Goal: Transaction & Acquisition: Purchase product/service

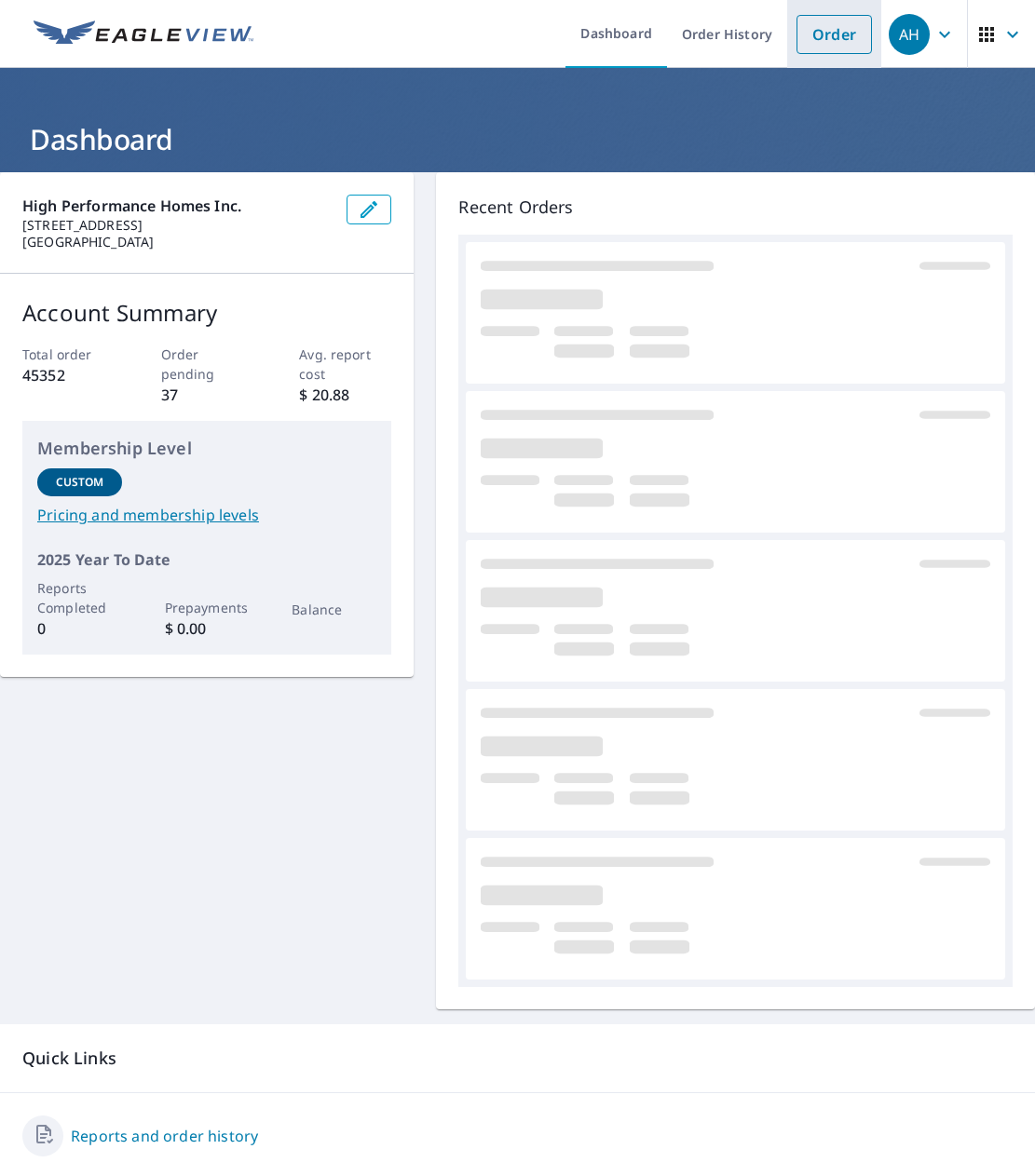
click at [796, 32] on link "Order" at bounding box center [834, 34] width 76 height 39
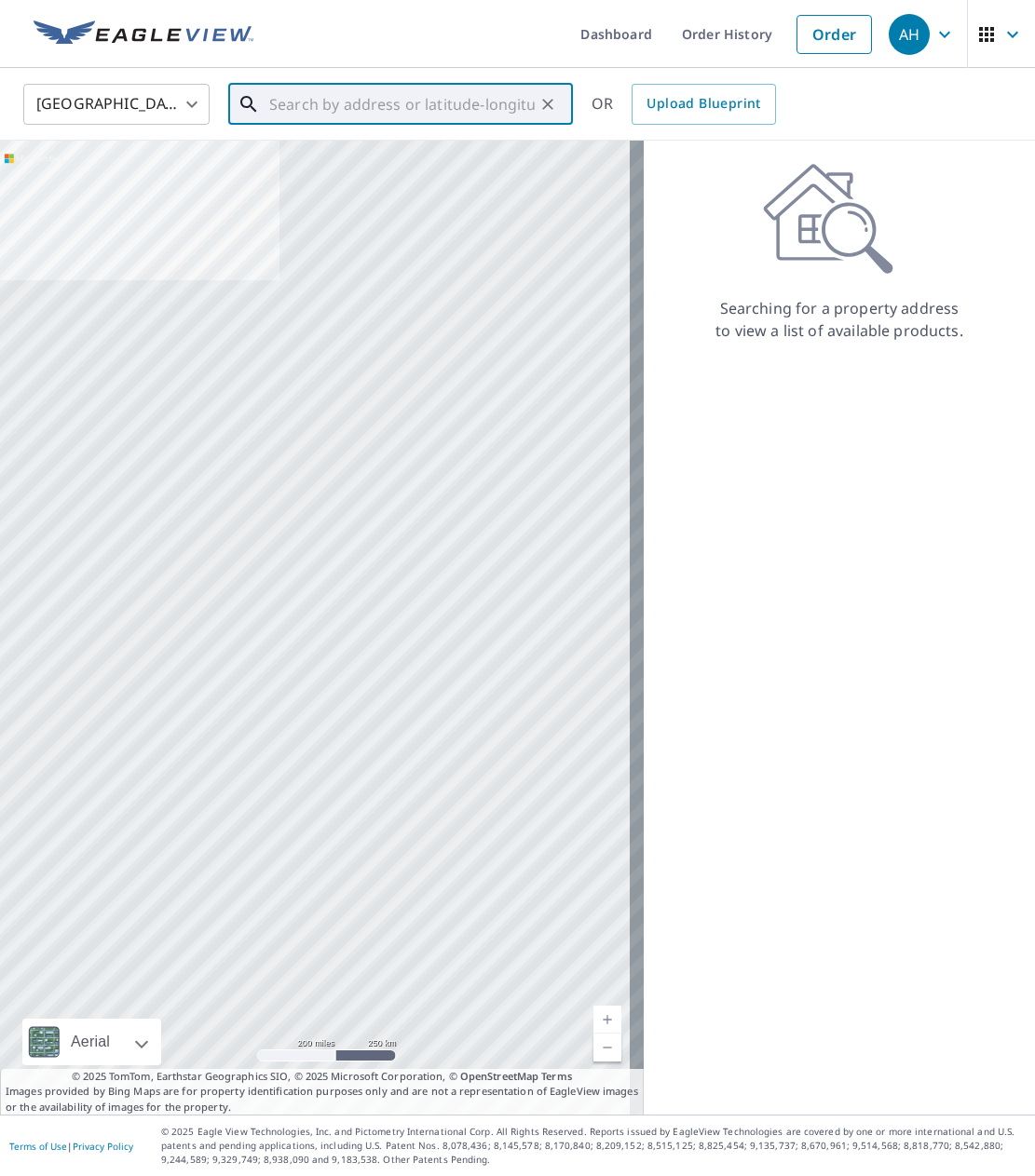
click at [460, 106] on input "text" at bounding box center [402, 104] width 265 height 52
paste input "3218 NW 124th st"
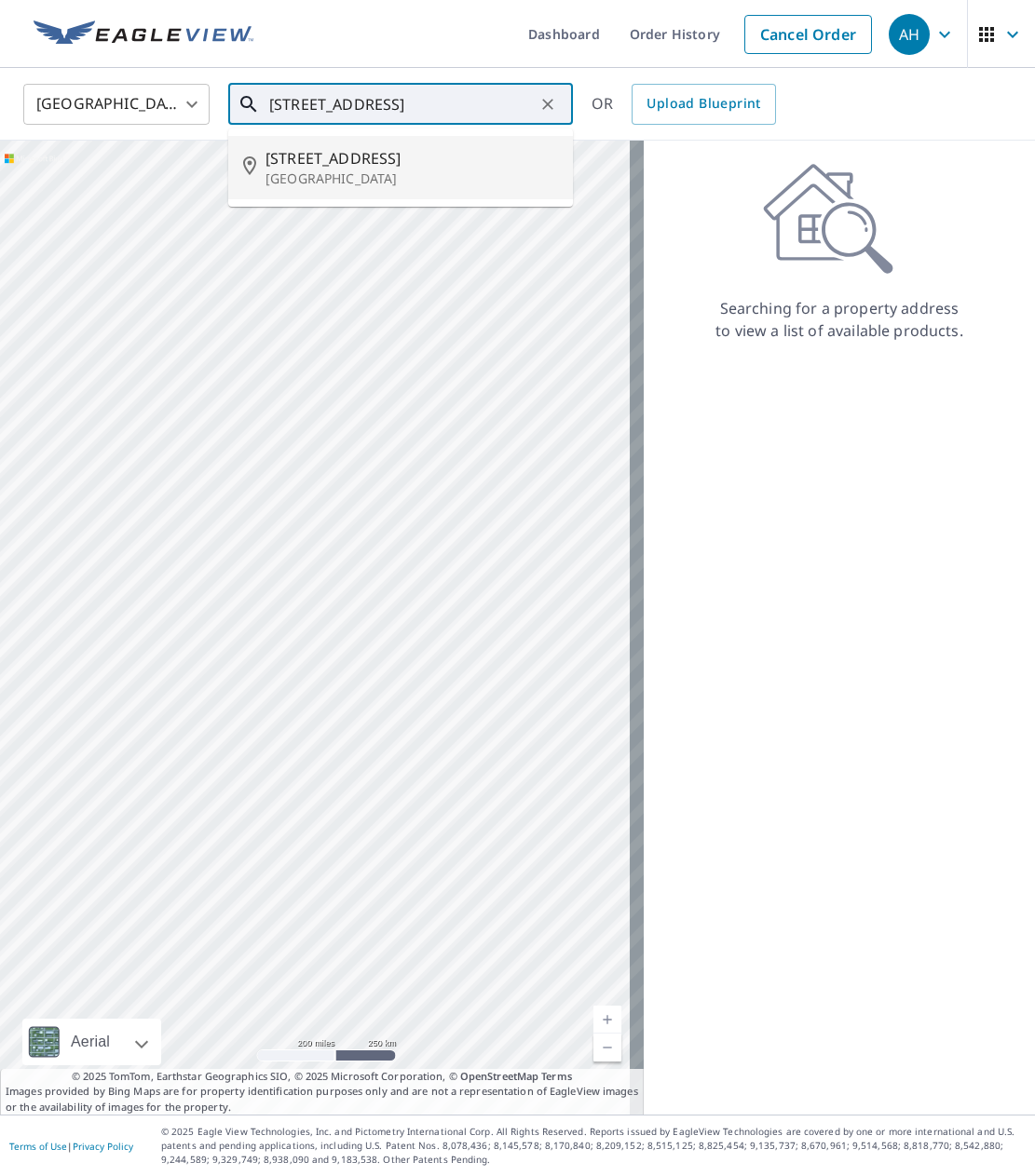
click at [321, 160] on span "3218 Nw 124th St" at bounding box center [411, 158] width 292 height 23
type input "3218 Nw 124th St Vancouver, WA 98685"
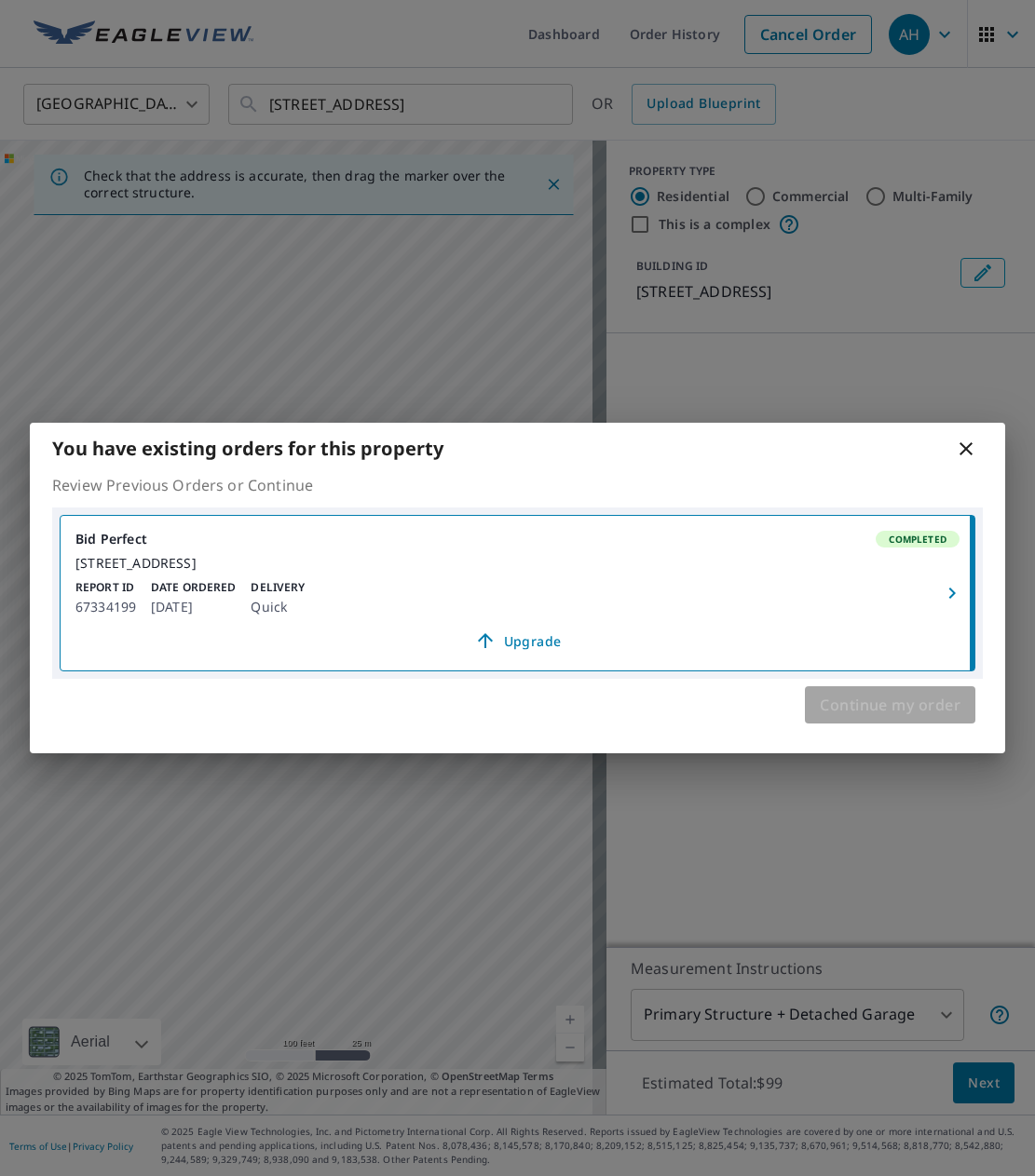
click at [912, 717] on span "Continue my order" at bounding box center [890, 704] width 141 height 27
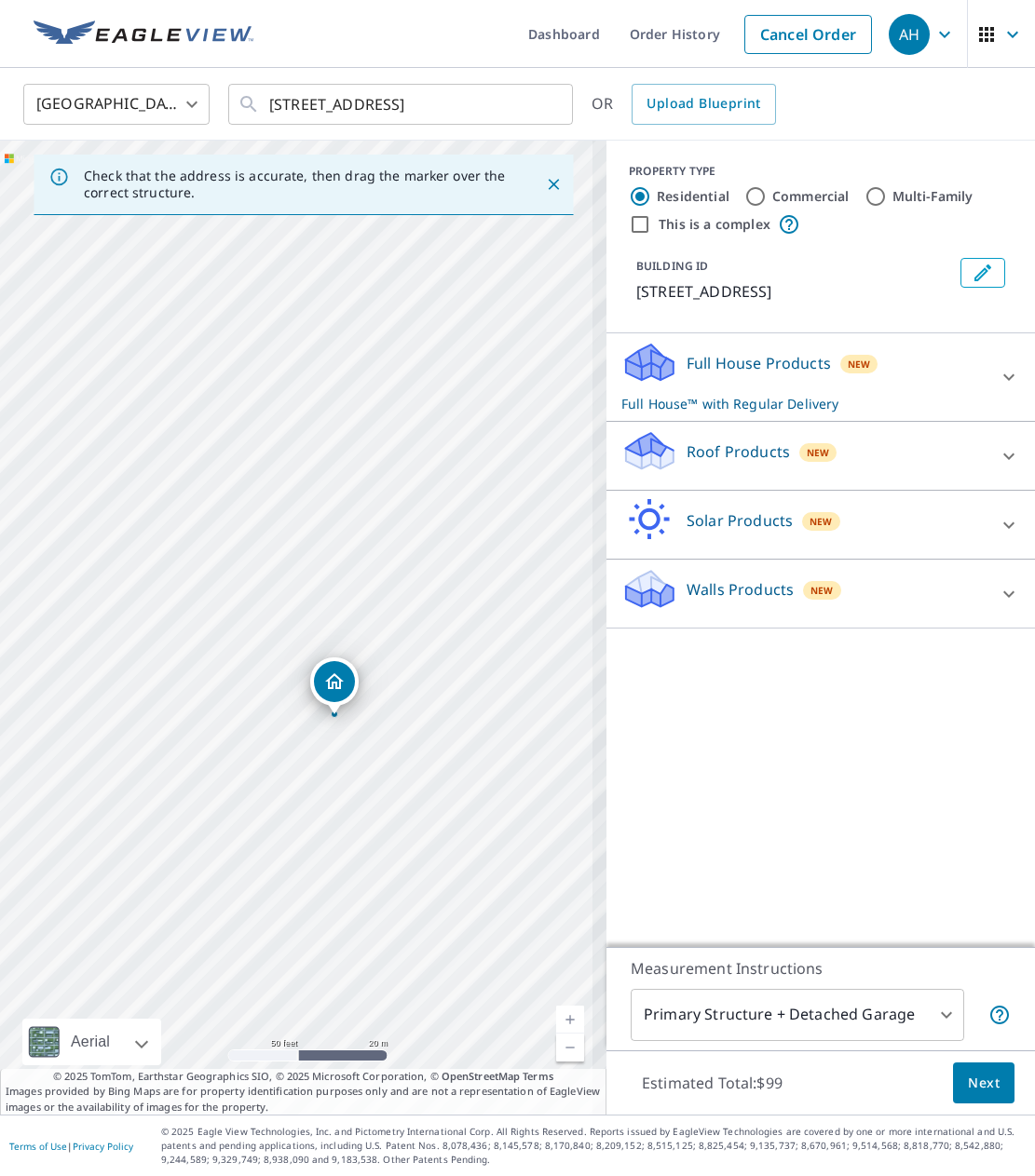
click at [317, 675] on div "Dropped pin, building 1, Residential property, 3218 NW 124th St Vancouver, WA 9…" at bounding box center [334, 682] width 41 height 41
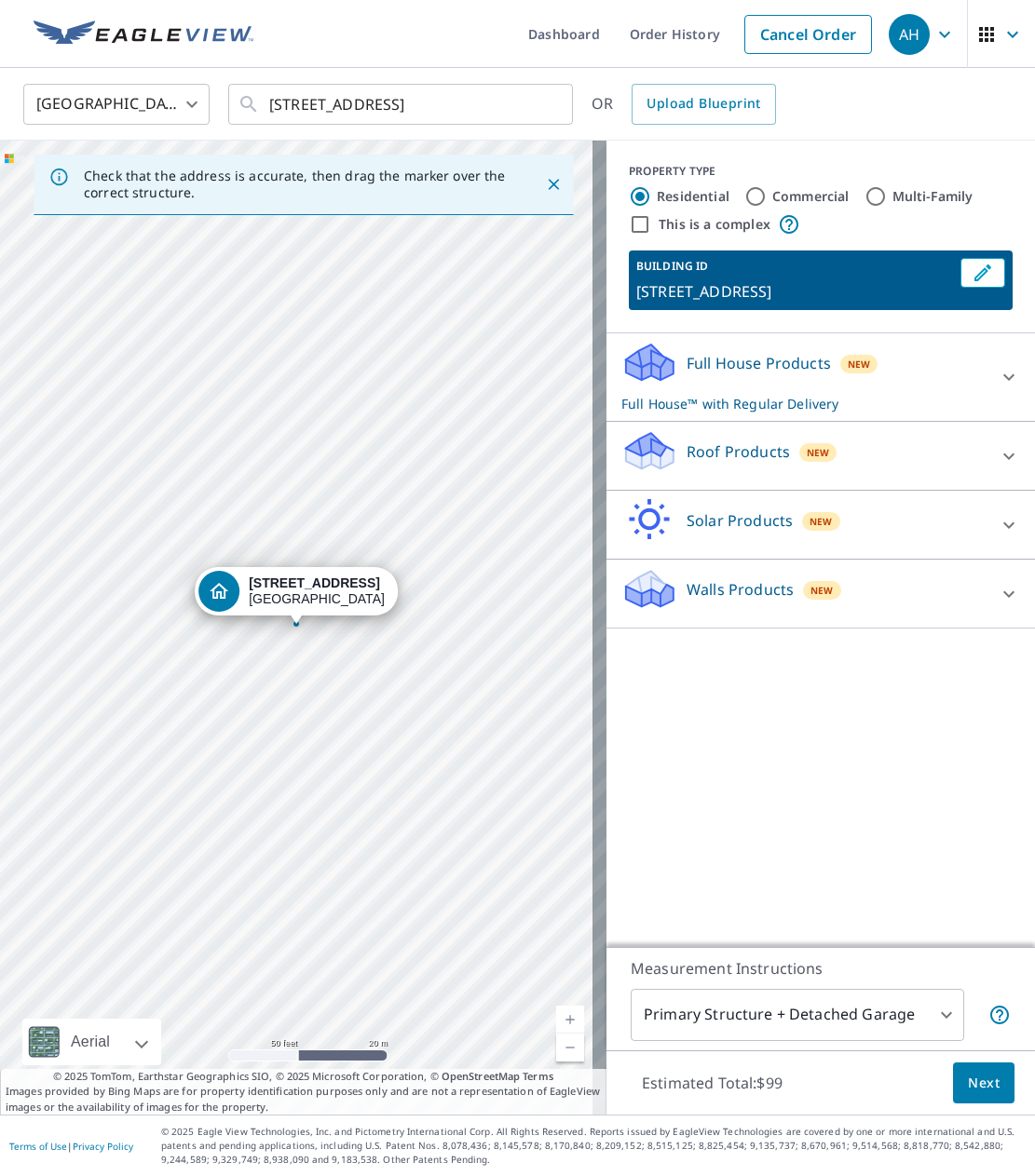
click at [763, 451] on p "Roof Products" at bounding box center [737, 451] width 103 height 23
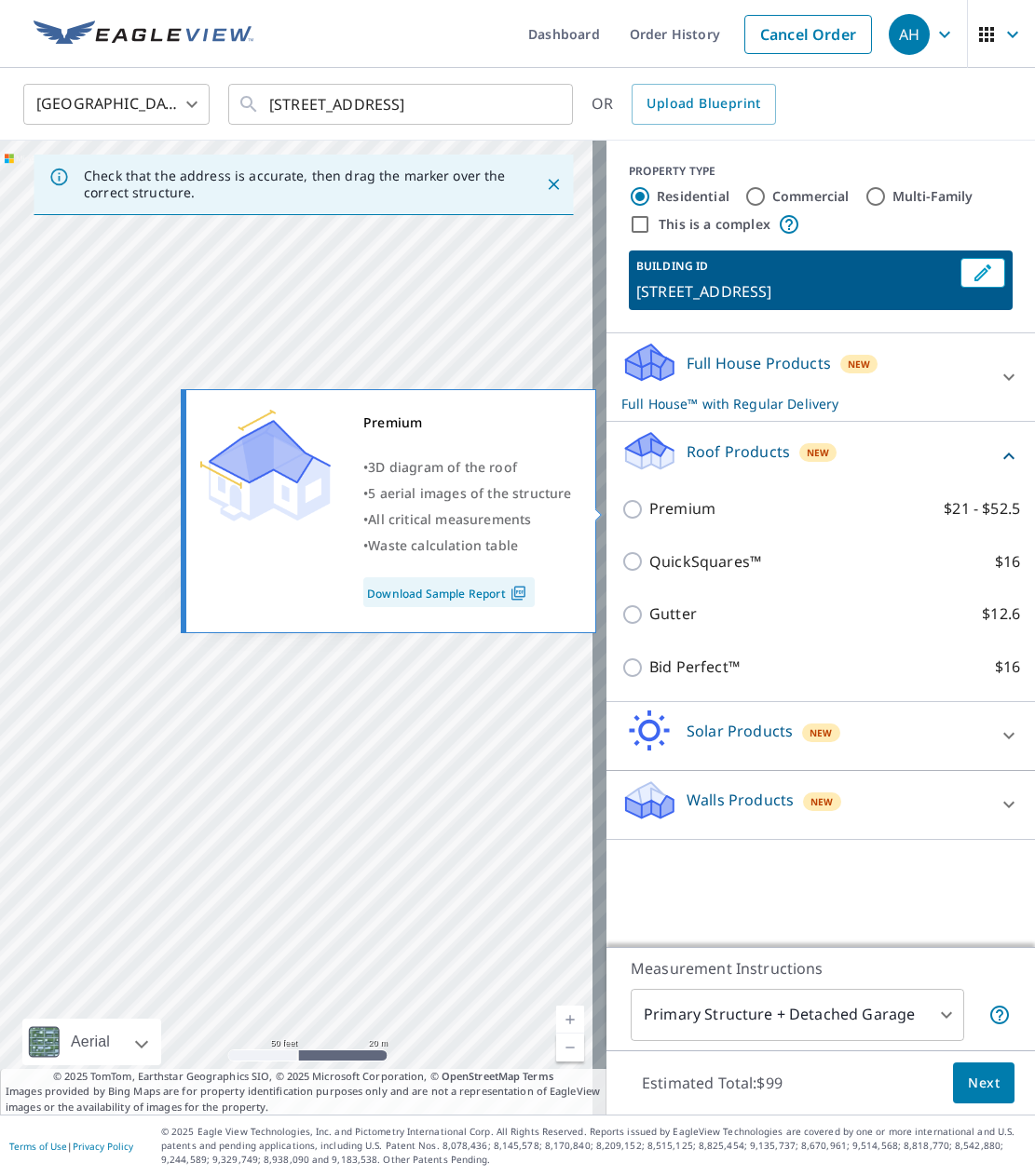
click at [678, 518] on p "Premium" at bounding box center [681, 509] width 66 height 24
click at [649, 518] on input "Premium $21 - $52.5" at bounding box center [635, 509] width 28 height 23
checkbox input "true"
checkbox input "false"
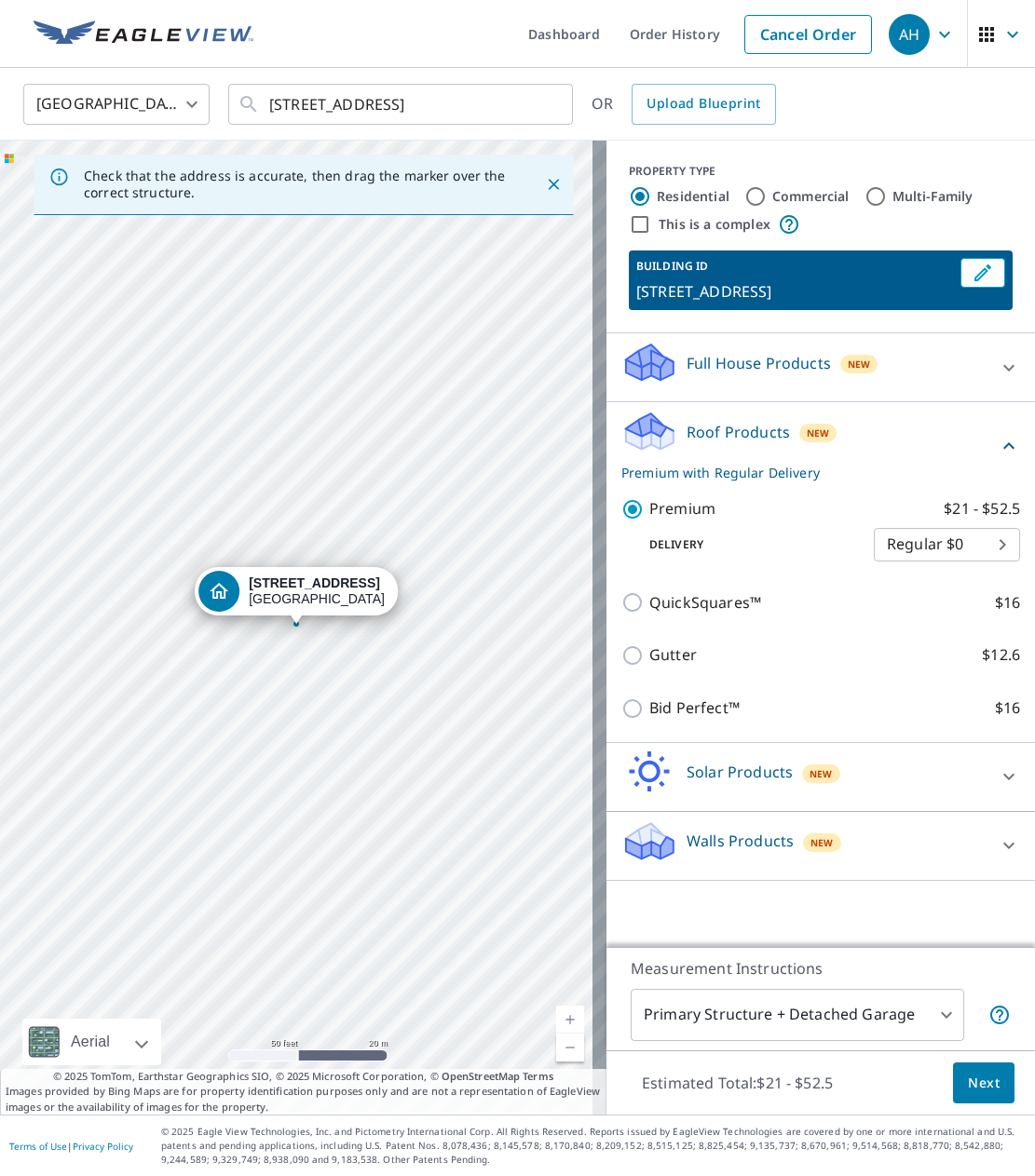
click at [870, 552] on body "AH AH Dashboard Order History Cancel Order AH United States US ​ 3218 Nw 124th …" at bounding box center [517, 588] width 1035 height 1176
click at [650, 657] on div at bounding box center [517, 588] width 1035 height 1176
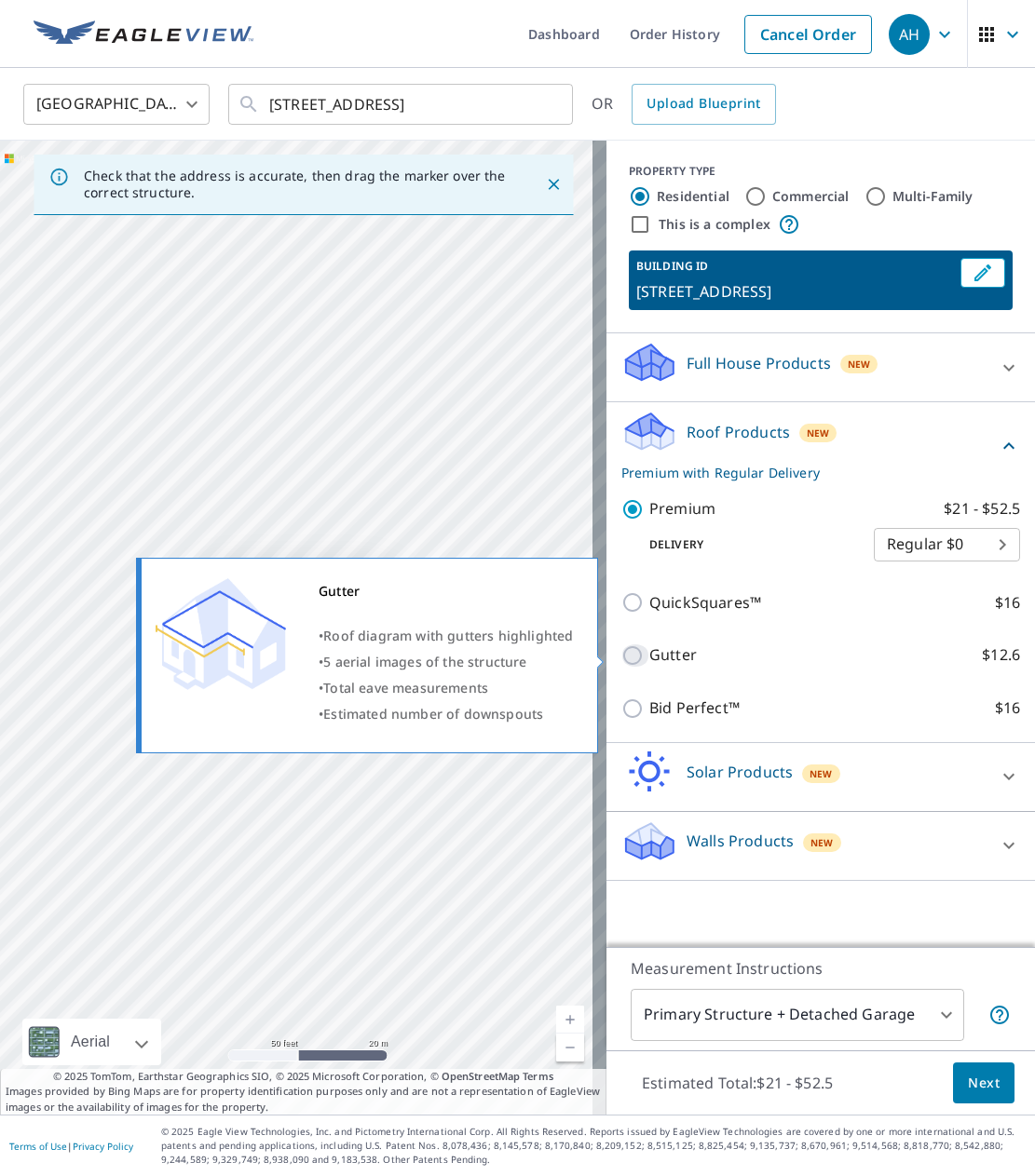
click at [628, 646] on input "Gutter $12.6" at bounding box center [635, 655] width 28 height 23
checkbox input "true"
checkbox input "false"
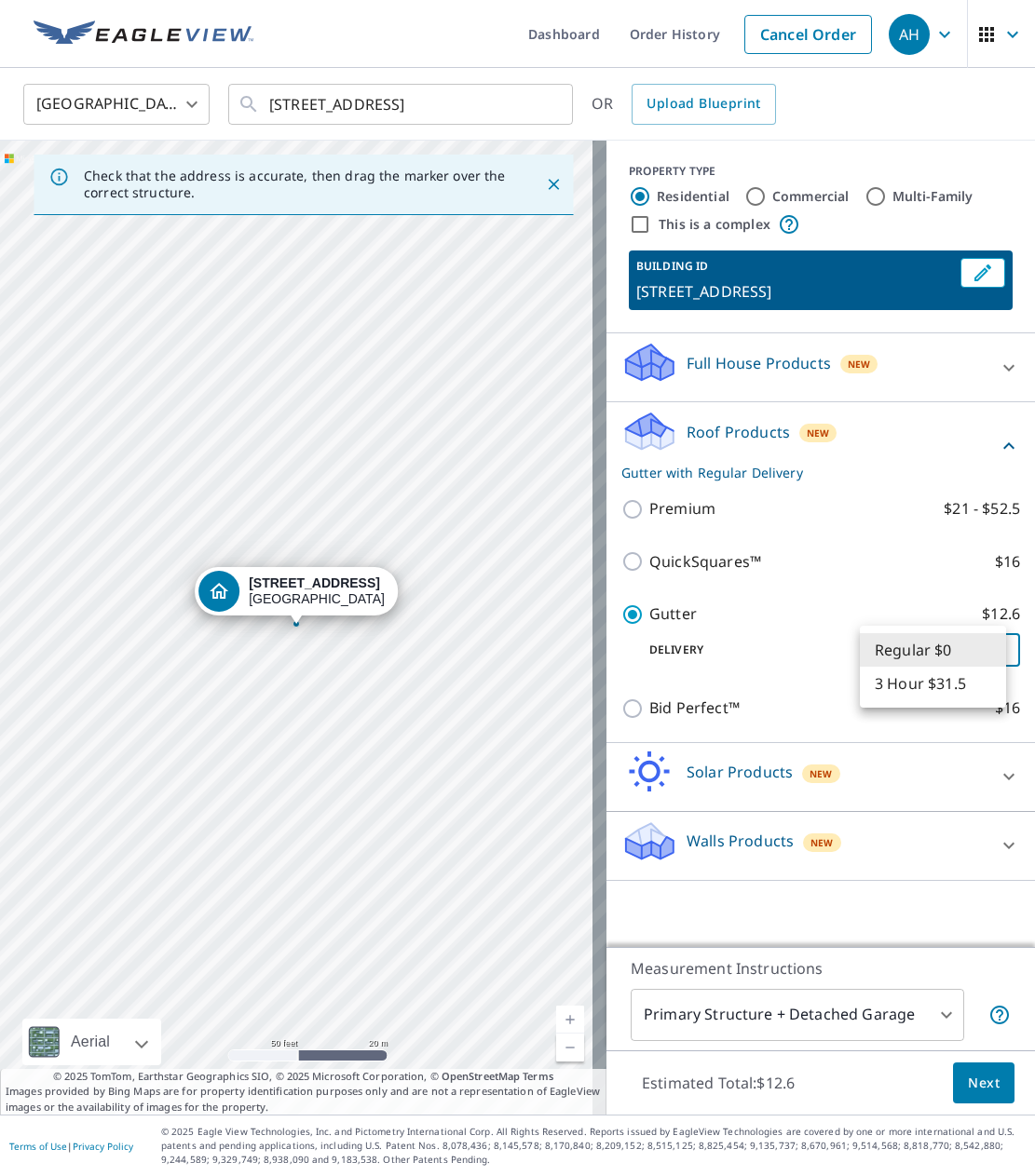
click at [878, 657] on body "AH AH Dashboard Order History Cancel Order AH United States US ​ 3218 Nw 124th …" at bounding box center [517, 588] width 1035 height 1176
click at [882, 697] on li "3 Hour $31.5" at bounding box center [932, 683] width 146 height 33
type input "7"
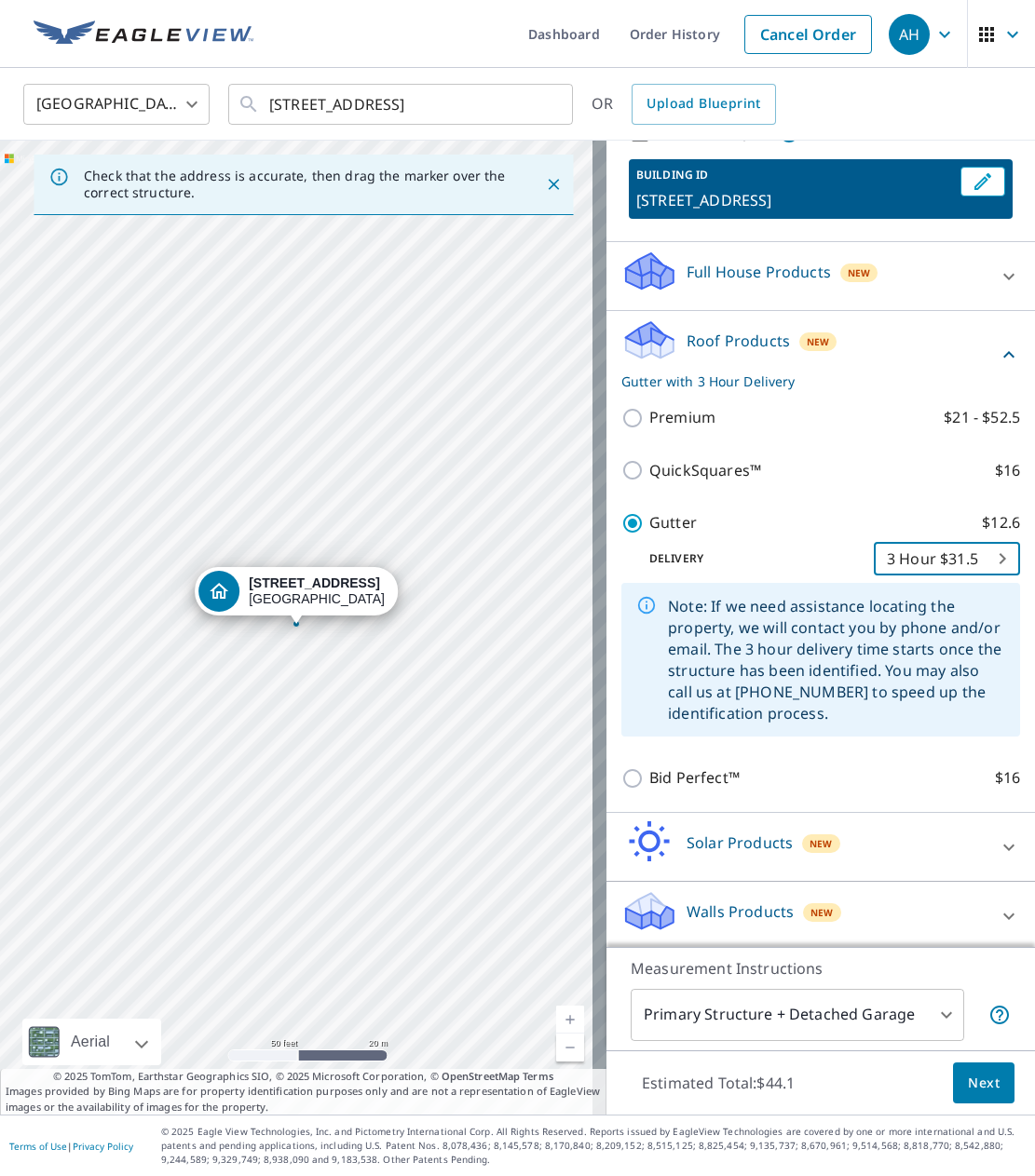
scroll to position [95, 0]
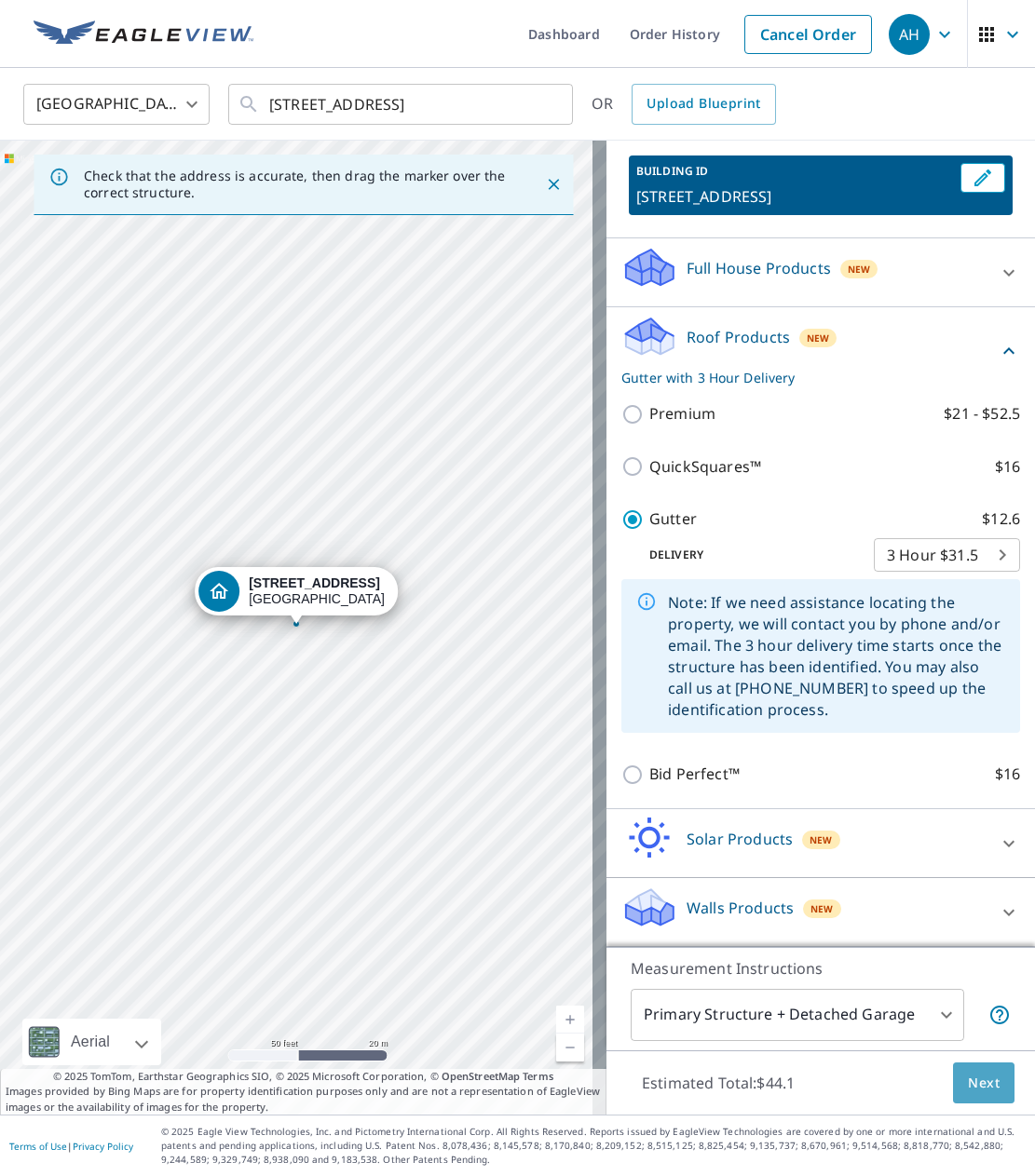
click at [989, 1072] on button "Next" at bounding box center [983, 1083] width 62 height 42
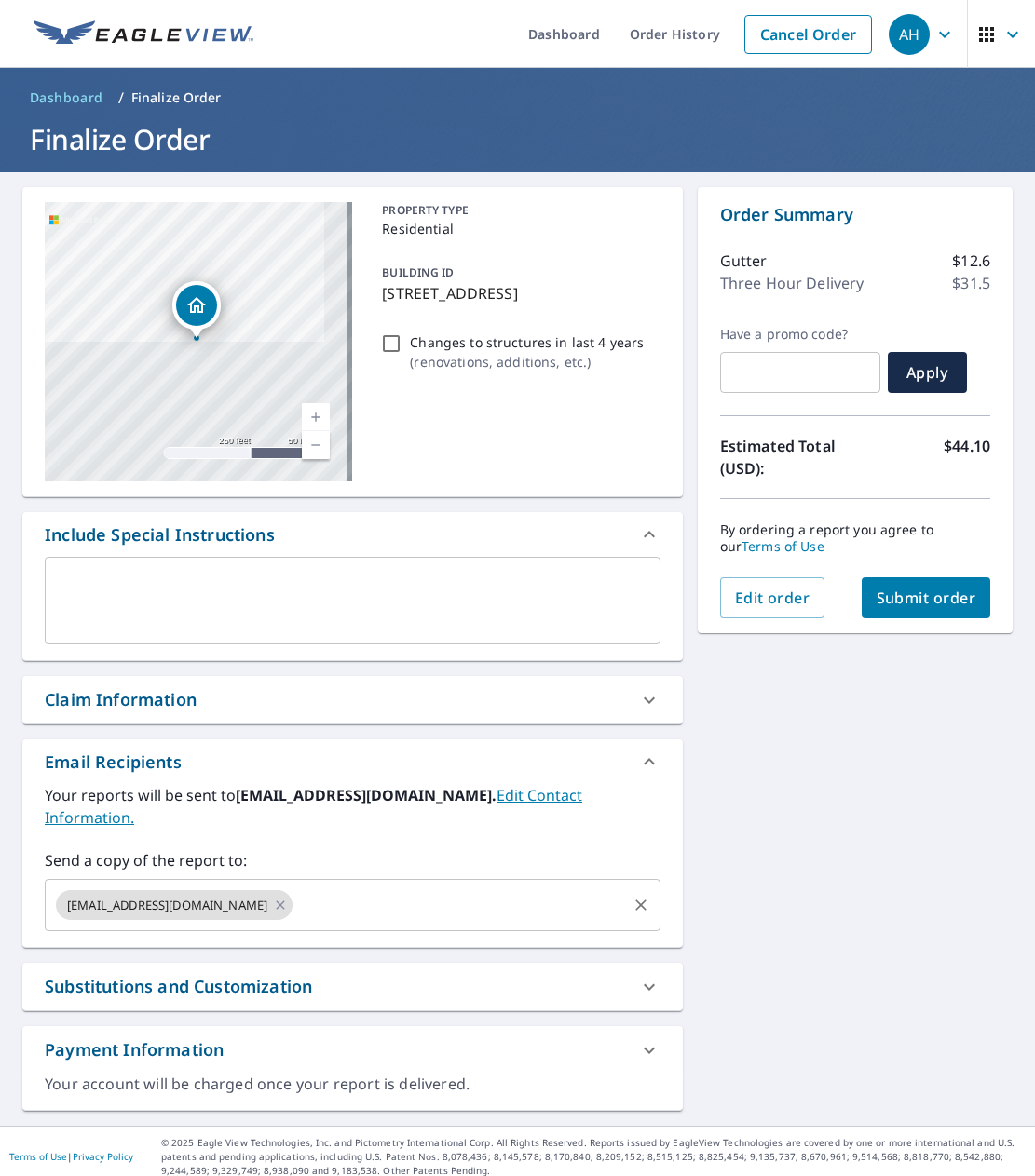
paste input "travis.g@hphusa.com"
click at [295, 887] on input "text" at bounding box center [459, 905] width 328 height 35
type input "travis.g@hphusa.com"
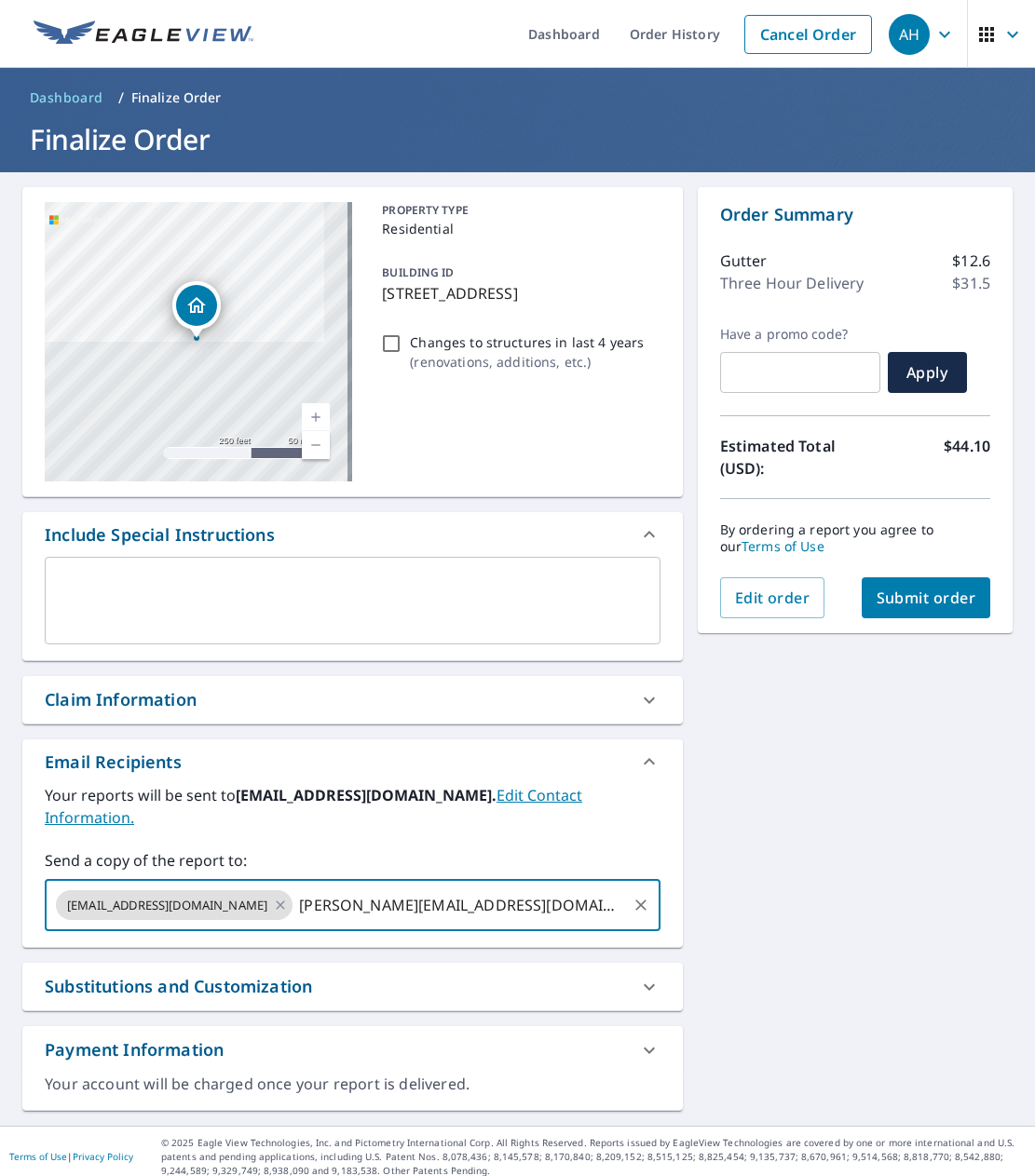
checkbox input "true"
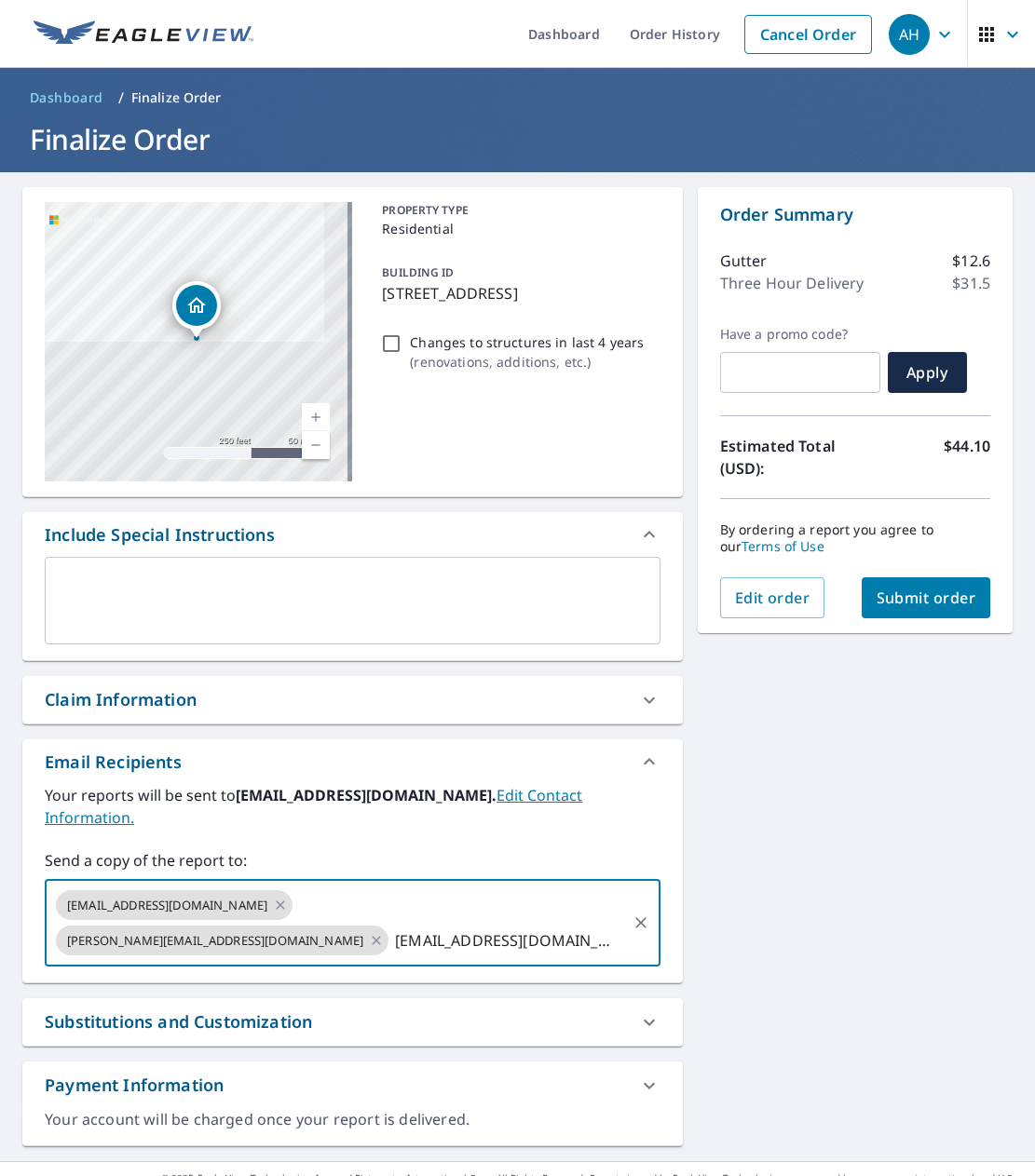
type input "sales@hphusa.com"
click at [891, 606] on span "Submit order" at bounding box center [926, 597] width 99 height 21
checkbox input "true"
